Goal: Transaction & Acquisition: Download file/media

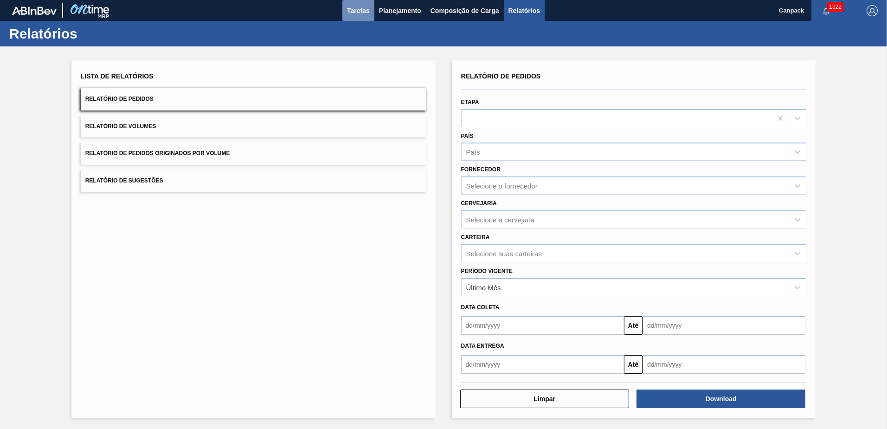
click at [362, 13] on span "Tarefas" at bounding box center [358, 10] width 23 height 11
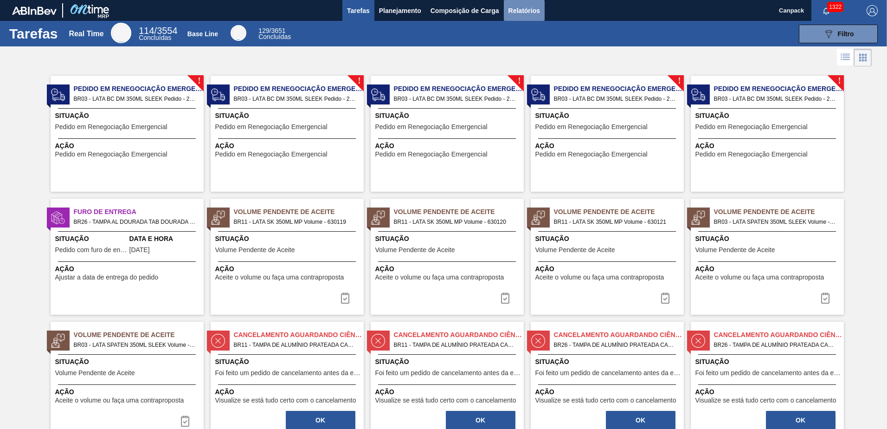
click at [531, 12] on span "Relatórios" at bounding box center [525, 10] width 32 height 11
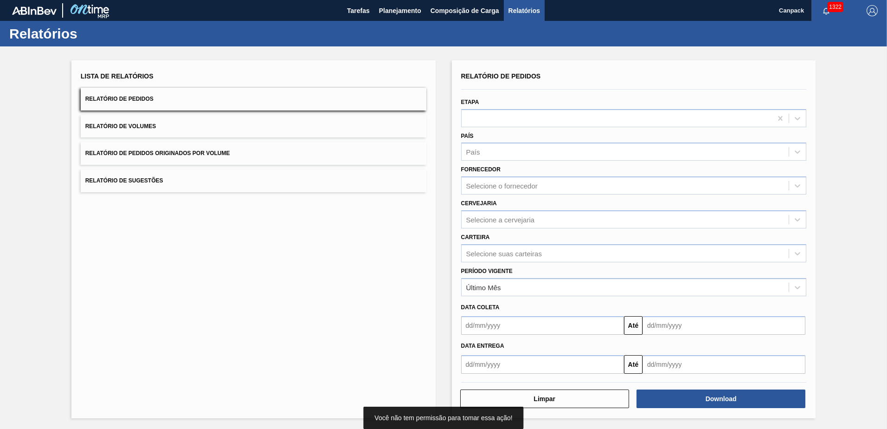
click at [491, 298] on input "text" at bounding box center [542, 325] width 163 height 19
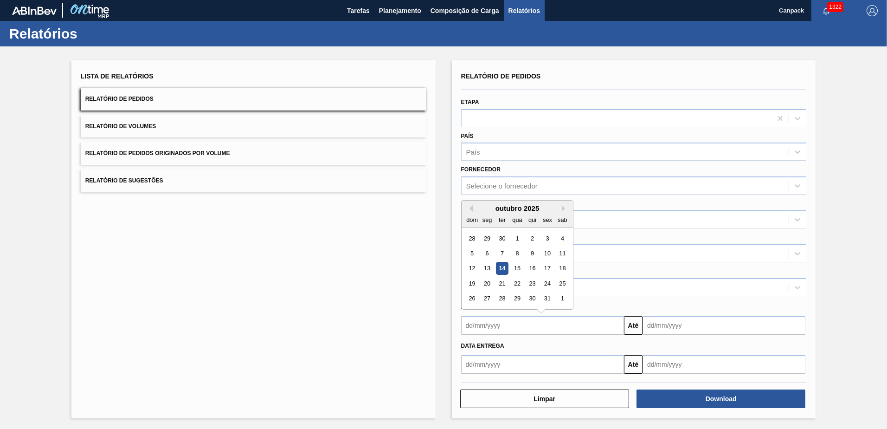
click at [502, 271] on div "14" at bounding box center [502, 268] width 13 height 13
type input "[DATE]"
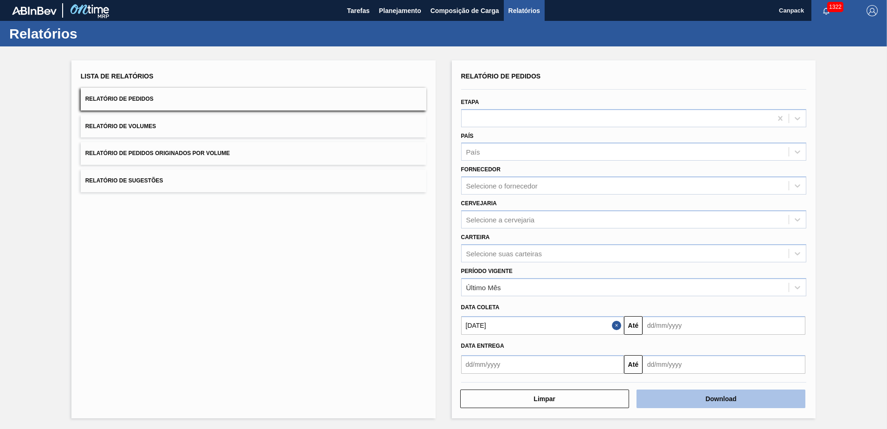
click at [590, 298] on button "Download" at bounding box center [721, 398] width 169 height 19
click at [147, 128] on span "Relatório de Volumes" at bounding box center [120, 126] width 71 height 6
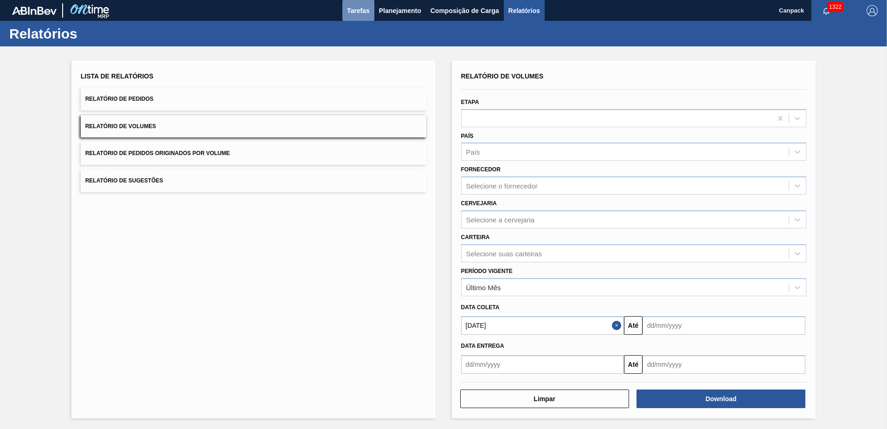
click at [362, 11] on span "Tarefas" at bounding box center [358, 10] width 23 height 11
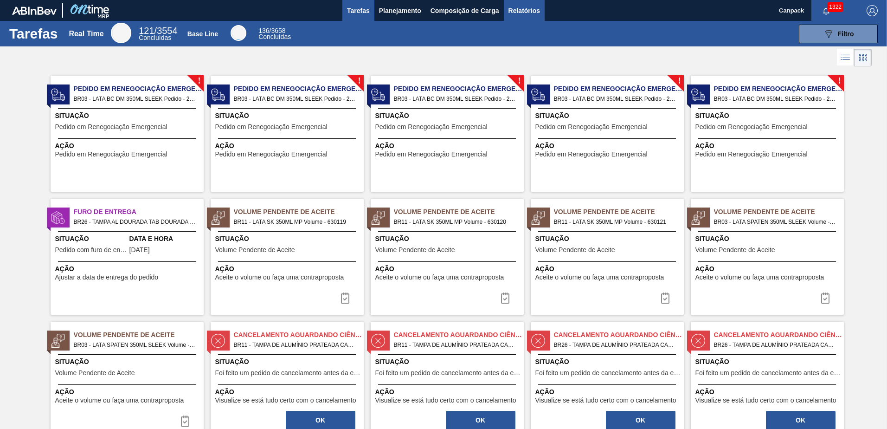
click at [521, 7] on span "Relatórios" at bounding box center [525, 10] width 32 height 11
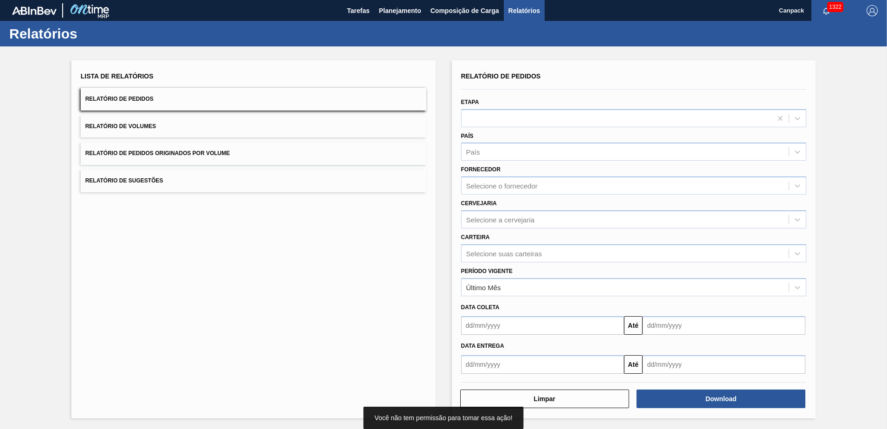
click at [138, 128] on span "Relatório de Volumes" at bounding box center [120, 126] width 71 height 6
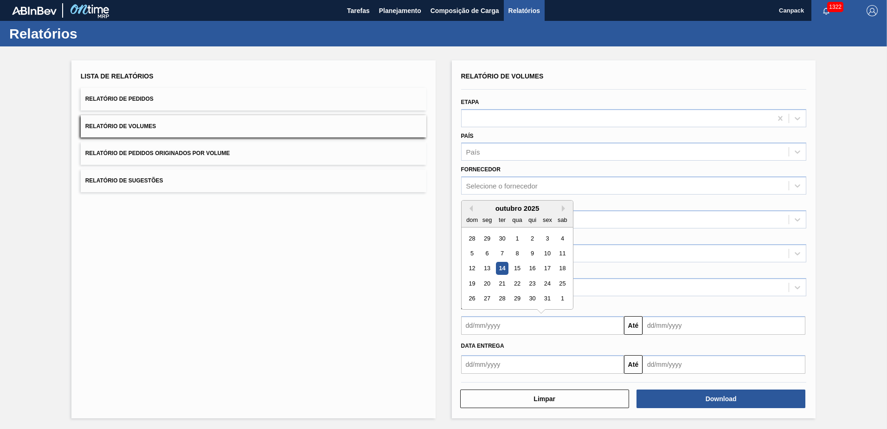
click at [505, 298] on input "text" at bounding box center [542, 325] width 163 height 19
click at [502, 268] on div "14" at bounding box center [502, 268] width 13 height 13
type input "[DATE]"
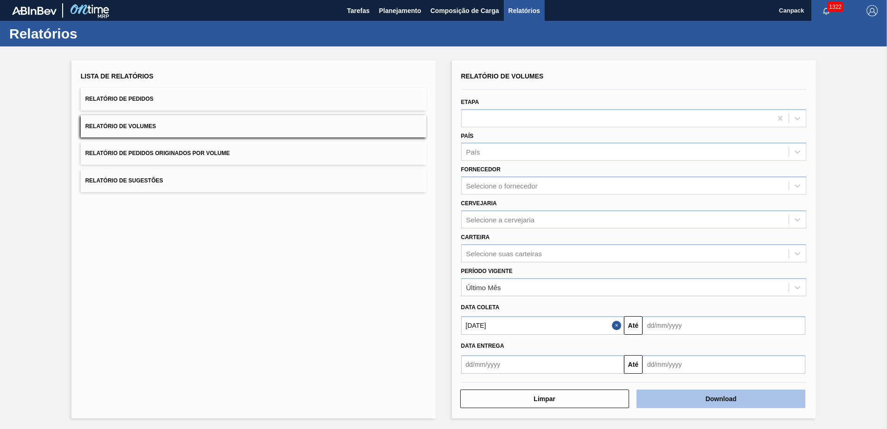
click at [590, 298] on button "Download" at bounding box center [721, 398] width 169 height 19
